Goal: Task Accomplishment & Management: Use online tool/utility

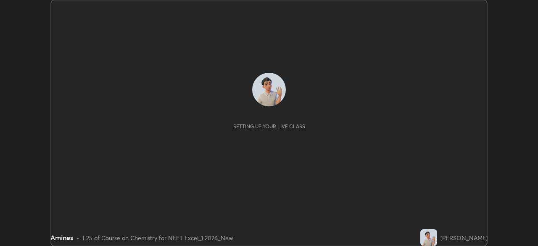
scroll to position [246, 538]
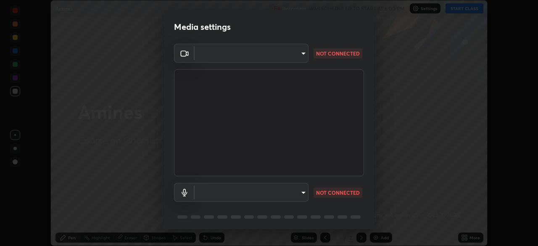
type input "71b0b5903dbe2f19866722545fb63627b4ea9dc08965a3ab927889d17f042457"
type input "a0e9a11ef578c23329241062f875722d2d9b5d5ae97fdec2ae76be82362d413d"
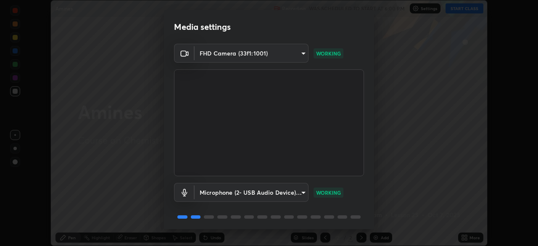
scroll to position [30, 0]
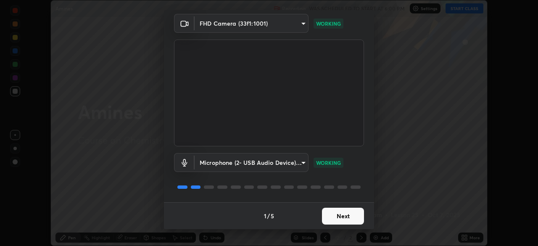
click at [355, 217] on button "Next" at bounding box center [343, 216] width 42 height 17
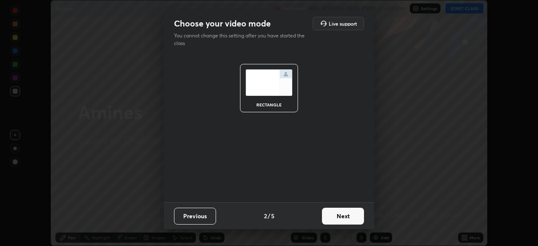
scroll to position [0, 0]
click at [353, 213] on button "Next" at bounding box center [343, 216] width 42 height 17
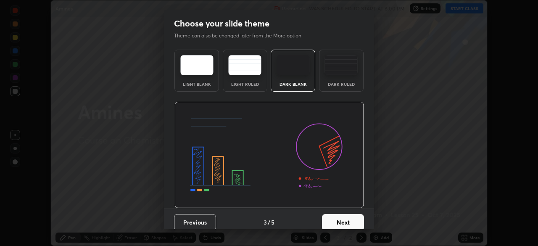
click at [353, 215] on button "Next" at bounding box center [343, 222] width 42 height 17
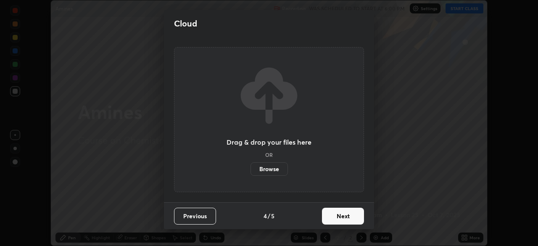
click at [352, 214] on button "Next" at bounding box center [343, 216] width 42 height 17
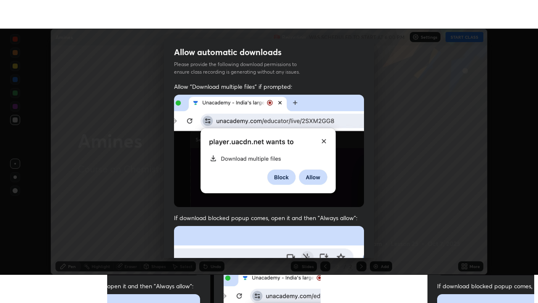
scroll to position [201, 0]
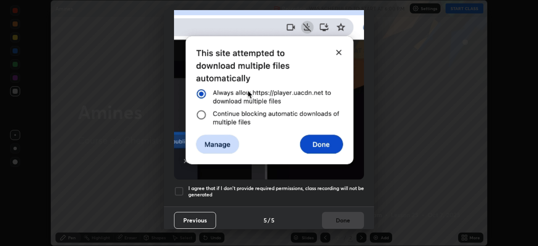
click at [351, 185] on h5 "I agree that if I don't provide required permissions, class recording will not …" at bounding box center [276, 191] width 176 height 13
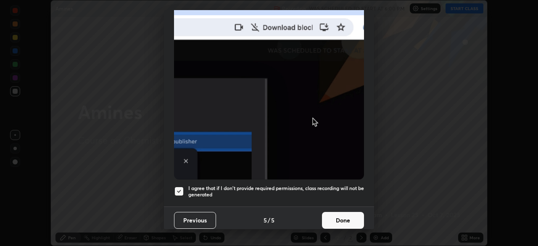
click at [348, 219] on button "Done" at bounding box center [343, 220] width 42 height 17
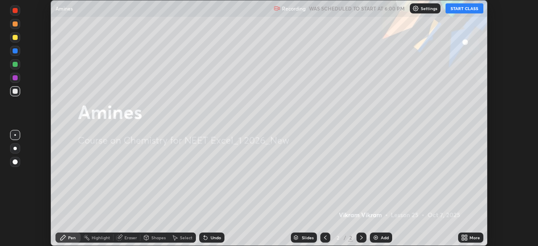
click at [461, 8] on button "START CLASS" at bounding box center [465, 8] width 38 height 10
click at [384, 238] on div "Add" at bounding box center [385, 238] width 8 height 4
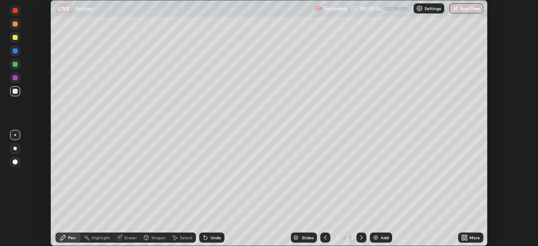
click at [16, 66] on div at bounding box center [15, 64] width 5 height 5
click at [131, 238] on div "Eraser" at bounding box center [130, 238] width 13 height 4
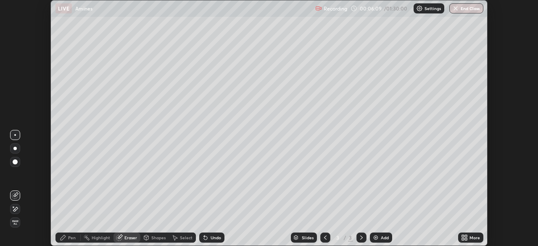
click at [16, 225] on span "Erase all" at bounding box center [15, 222] width 9 height 5
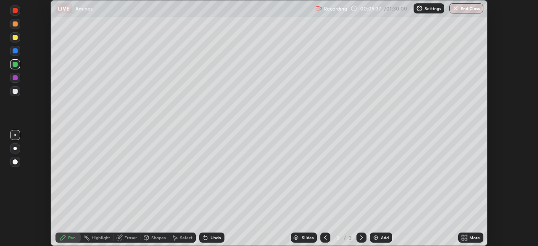
click at [214, 238] on div "Undo" at bounding box center [216, 238] width 11 height 4
click at [131, 237] on div "Eraser" at bounding box center [130, 238] width 13 height 4
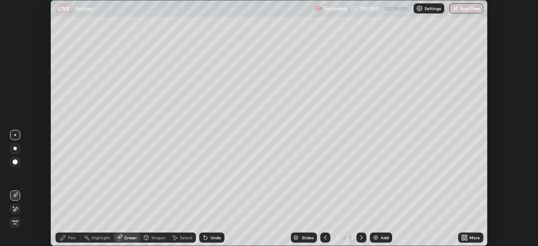
click at [74, 239] on div "Pen" at bounding box center [72, 238] width 8 height 4
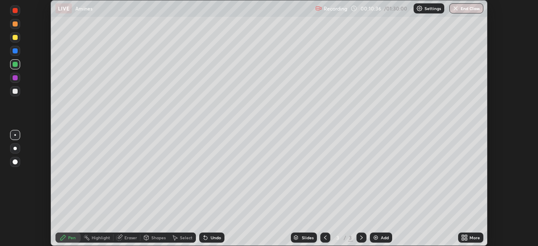
click at [220, 236] on div "Undo" at bounding box center [216, 238] width 11 height 4
click at [210, 234] on div "Undo" at bounding box center [211, 238] width 25 height 10
click at [217, 236] on div "Undo" at bounding box center [216, 238] width 11 height 4
click at [218, 236] on div "Undo" at bounding box center [216, 238] width 11 height 4
click at [380, 236] on div "Add" at bounding box center [381, 238] width 22 height 10
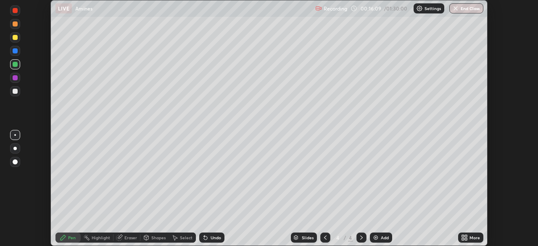
click at [13, 91] on div at bounding box center [15, 91] width 5 height 5
click at [15, 65] on div at bounding box center [15, 64] width 5 height 5
click at [212, 240] on div "Undo" at bounding box center [216, 238] width 11 height 4
click at [15, 95] on div at bounding box center [15, 91] width 10 height 10
click at [504, 188] on div "Setting up your live class" at bounding box center [269, 123] width 538 height 246
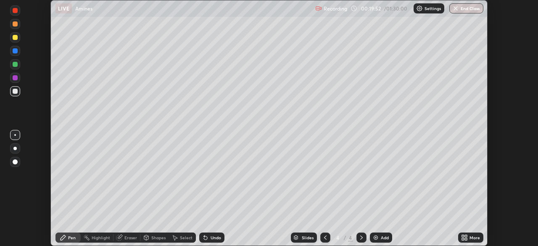
click at [17, 38] on div at bounding box center [15, 37] width 5 height 5
click at [383, 238] on div "Add" at bounding box center [385, 238] width 8 height 4
click at [43, 184] on div "Setting up your live class" at bounding box center [269, 123] width 538 height 246
click at [211, 238] on div "Undo" at bounding box center [216, 238] width 11 height 4
click at [15, 51] on div at bounding box center [15, 50] width 5 height 5
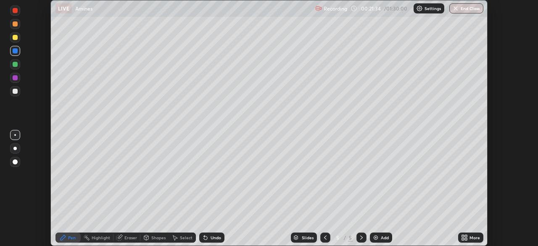
click at [15, 64] on div at bounding box center [15, 64] width 5 height 5
click at [15, 92] on div at bounding box center [15, 91] width 5 height 5
click at [132, 238] on div "Eraser" at bounding box center [130, 238] width 13 height 4
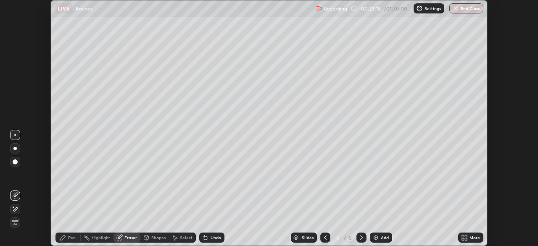
click at [15, 224] on span "Erase all" at bounding box center [15, 222] width 9 height 5
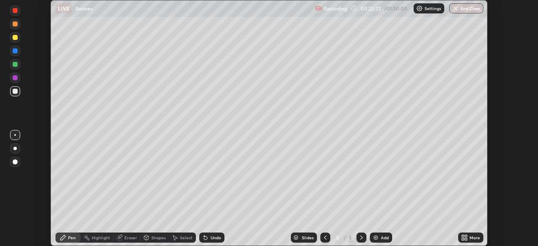
click at [16, 51] on div at bounding box center [15, 50] width 5 height 5
click at [14, 91] on div at bounding box center [15, 91] width 5 height 5
click at [503, 172] on div "Setting up your live class" at bounding box center [269, 123] width 538 height 246
click at [127, 239] on div "Eraser" at bounding box center [130, 238] width 13 height 4
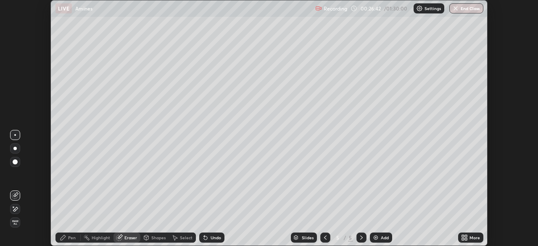
click at [66, 238] on icon at bounding box center [63, 237] width 7 height 7
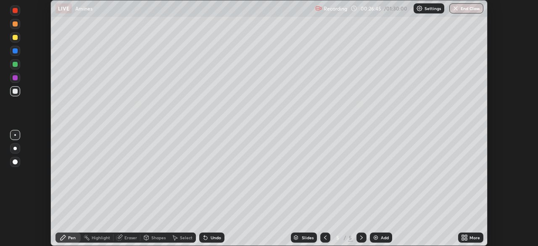
click at [212, 239] on div "Undo" at bounding box center [216, 238] width 11 height 4
click at [387, 237] on div "Add" at bounding box center [385, 238] width 8 height 4
click at [16, 78] on div at bounding box center [15, 77] width 5 height 5
click at [13, 63] on div at bounding box center [15, 64] width 5 height 5
click at [214, 238] on div "Undo" at bounding box center [216, 238] width 11 height 4
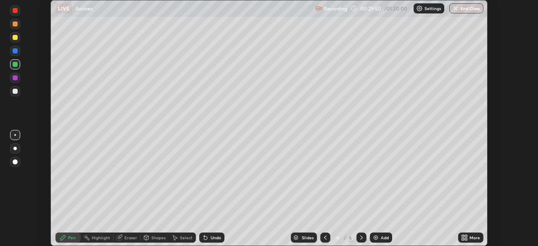
click at [213, 241] on div "Undo" at bounding box center [211, 238] width 25 height 10
click at [214, 241] on div "Undo" at bounding box center [211, 238] width 25 height 10
click at [211, 241] on div "Undo" at bounding box center [211, 238] width 25 height 10
click at [207, 238] on icon at bounding box center [205, 237] width 7 height 7
click at [206, 237] on icon at bounding box center [205, 237] width 7 height 7
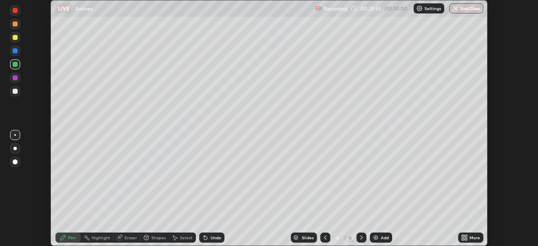
click at [208, 238] on div "Undo" at bounding box center [211, 238] width 25 height 10
click at [13, 90] on div at bounding box center [15, 91] width 5 height 5
click at [386, 240] on div "Add" at bounding box center [385, 238] width 8 height 4
click at [16, 64] on div at bounding box center [15, 64] width 5 height 5
click at [11, 40] on div at bounding box center [15, 37] width 10 height 10
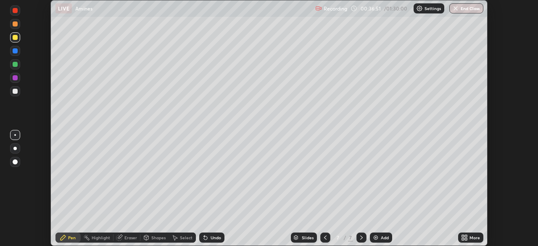
click at [124, 240] on div "Eraser" at bounding box center [130, 238] width 13 height 4
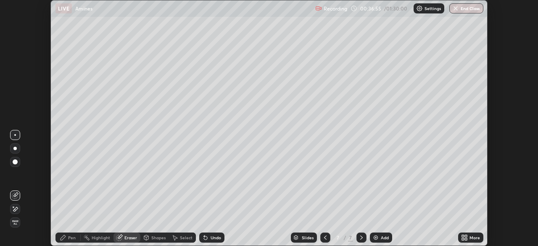
click at [71, 241] on div "Pen" at bounding box center [68, 238] width 25 height 10
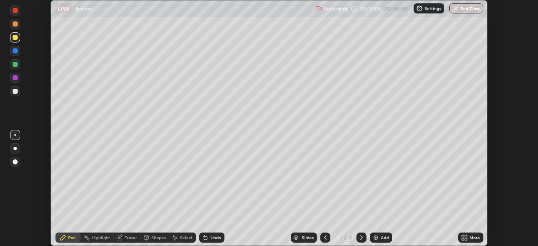
click at [165, 234] on div "Shapes" at bounding box center [154, 238] width 29 height 10
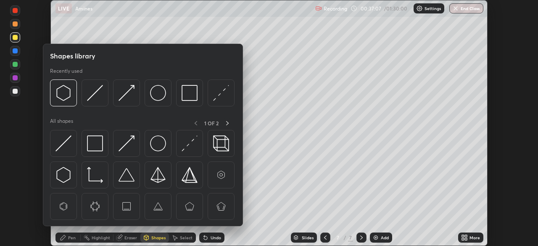
click at [248, 240] on div "Slides 7 / 7 Add" at bounding box center [342, 237] width 234 height 17
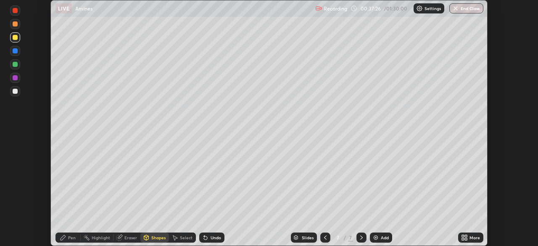
click at [211, 241] on div "Undo" at bounding box center [211, 238] width 25 height 10
click at [72, 234] on div "Pen" at bounding box center [68, 238] width 25 height 10
click at [209, 241] on div "Undo" at bounding box center [211, 238] width 25 height 10
click at [16, 92] on div at bounding box center [15, 91] width 5 height 5
click at [466, 236] on icon at bounding box center [466, 236] width 2 height 2
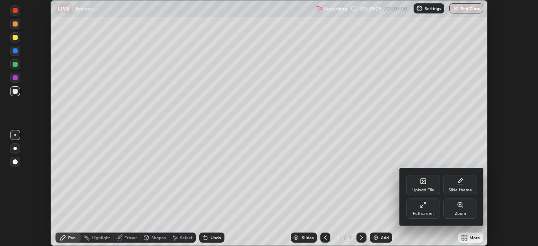
click at [432, 212] on div "Full screen" at bounding box center [423, 214] width 21 height 4
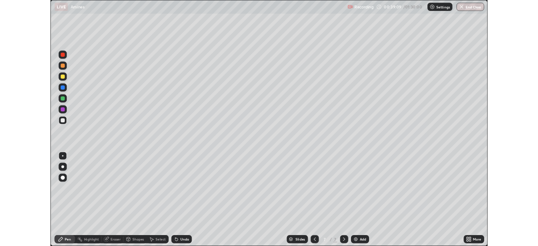
scroll to position [303, 538]
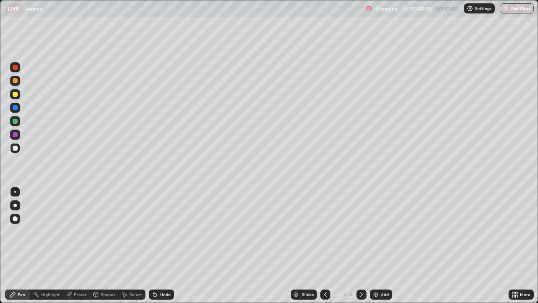
click at [16, 135] on div at bounding box center [15, 134] width 5 height 5
click at [18, 148] on div at bounding box center [15, 148] width 10 height 10
click at [380, 246] on div "Add" at bounding box center [381, 294] width 22 height 10
click at [514, 246] on icon at bounding box center [515, 294] width 7 height 7
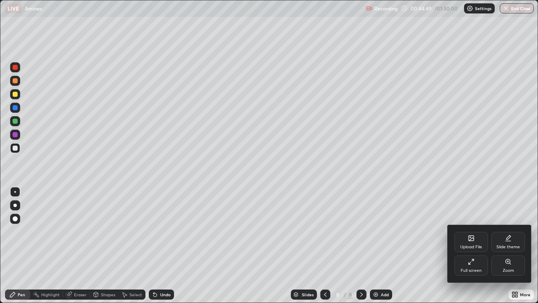
click at [470, 246] on div "Full screen" at bounding box center [472, 265] width 34 height 20
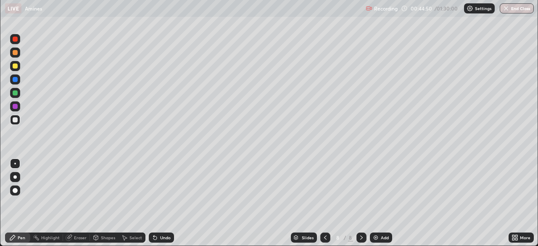
scroll to position [41812, 41519]
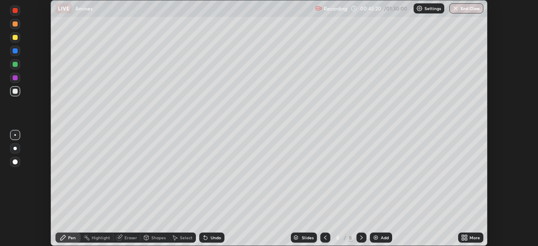
click at [207, 233] on div "Undo" at bounding box center [211, 238] width 25 height 10
click at [501, 233] on div "Setting up your live class" at bounding box center [269, 123] width 538 height 246
click at [386, 238] on div "Add" at bounding box center [385, 238] width 8 height 4
click at [206, 241] on div "Undo" at bounding box center [211, 238] width 25 height 10
click at [16, 79] on div at bounding box center [15, 77] width 5 height 5
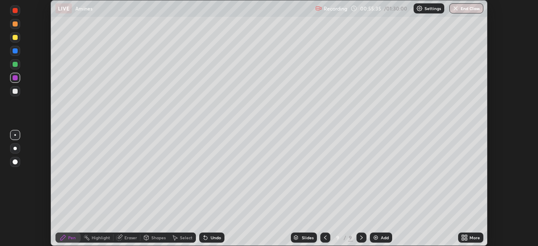
click at [216, 242] on div "Undo" at bounding box center [211, 238] width 25 height 10
click at [19, 92] on div at bounding box center [15, 91] width 10 height 10
click at [15, 66] on div at bounding box center [15, 64] width 5 height 5
click at [15, 77] on div at bounding box center [15, 77] width 5 height 5
click at [510, 202] on div "Setting up your live class" at bounding box center [269, 123] width 538 height 246
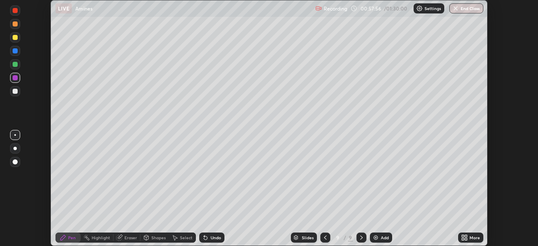
click at [325, 236] on icon at bounding box center [325, 238] width 3 height 4
click at [328, 238] on div at bounding box center [325, 238] width 10 height 10
click at [365, 238] on div at bounding box center [362, 238] width 10 height 10
click at [361, 240] on icon at bounding box center [361, 237] width 7 height 7
click at [19, 91] on div at bounding box center [15, 91] width 10 height 10
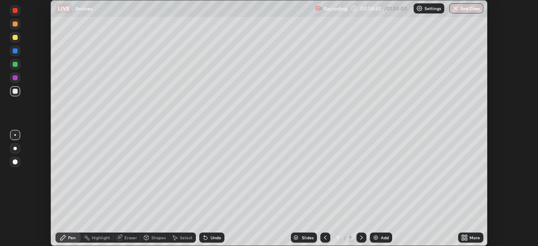
click at [16, 195] on div at bounding box center [14, 178] width 13 height 101
click at [17, 195] on div at bounding box center [14, 178] width 13 height 101
click at [14, 193] on div at bounding box center [14, 178] width 13 height 101
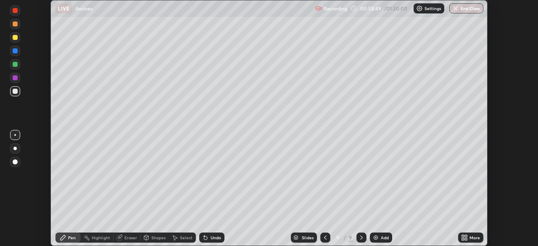
click at [12, 210] on div at bounding box center [14, 178] width 13 height 101
click at [10, 208] on div at bounding box center [14, 178] width 13 height 101
click at [204, 236] on icon at bounding box center [204, 236] width 1 height 1
click at [207, 237] on icon at bounding box center [205, 237] width 7 height 7
click at [42, 217] on div "Setting up your live class" at bounding box center [269, 123] width 538 height 246
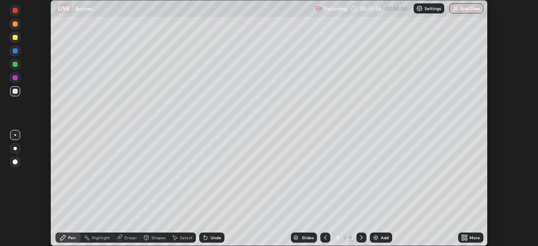
click at [13, 79] on div at bounding box center [15, 77] width 5 height 5
click at [212, 238] on div "Undo" at bounding box center [216, 238] width 11 height 4
click at [213, 236] on div "Undo" at bounding box center [216, 238] width 11 height 4
click at [212, 239] on div "Undo" at bounding box center [216, 238] width 11 height 4
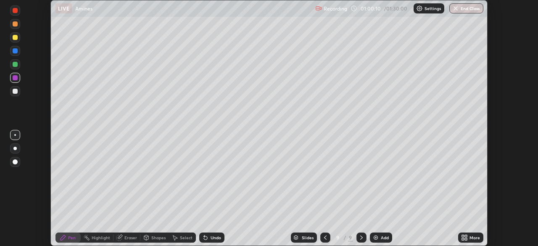
click at [212, 237] on div "Undo" at bounding box center [216, 238] width 11 height 4
click at [507, 210] on div "Setting up your live class" at bounding box center [269, 123] width 538 height 246
click at [377, 233] on div "Add" at bounding box center [381, 238] width 22 height 10
click at [16, 93] on div at bounding box center [15, 91] width 5 height 5
click at [18, 78] on div at bounding box center [15, 78] width 10 height 10
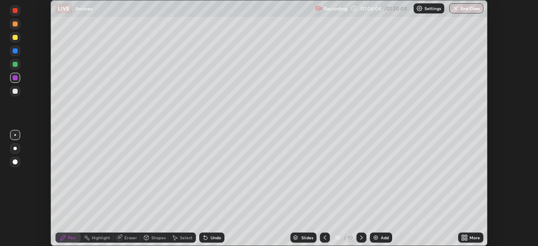
click at [15, 41] on div at bounding box center [15, 37] width 10 height 10
click at [216, 238] on div "Undo" at bounding box center [216, 238] width 11 height 4
click at [13, 66] on div at bounding box center [15, 64] width 5 height 5
click at [14, 91] on div at bounding box center [15, 91] width 5 height 5
click at [511, 218] on div "Setting up your live class" at bounding box center [269, 123] width 538 height 246
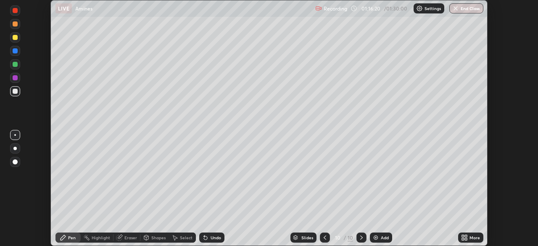
click at [510, 196] on div "Setting up your live class" at bounding box center [269, 123] width 538 height 246
click at [511, 212] on div "Setting up your live class" at bounding box center [269, 123] width 538 height 246
click at [511, 117] on div "Setting up your live class" at bounding box center [269, 123] width 538 height 246
click at [474, 12] on button "End Class" at bounding box center [466, 8] width 33 height 10
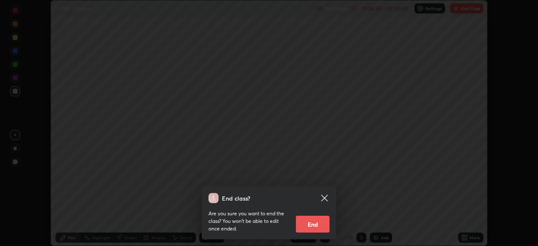
click at [320, 224] on button "End" at bounding box center [313, 224] width 34 height 17
